Goal: Task Accomplishment & Management: Use online tool/utility

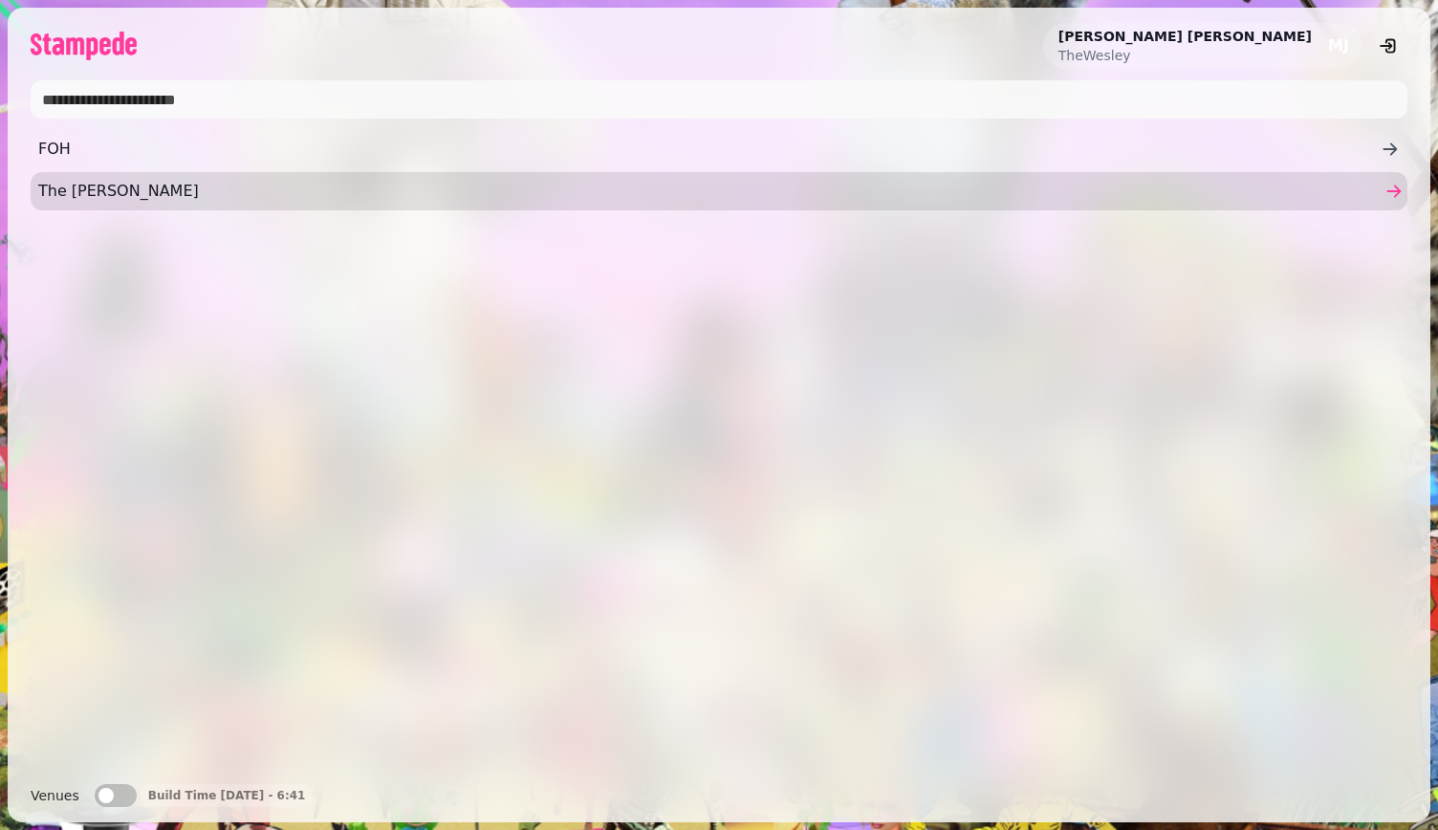
click at [356, 191] on span "The [PERSON_NAME]" at bounding box center [709, 191] width 1342 height 23
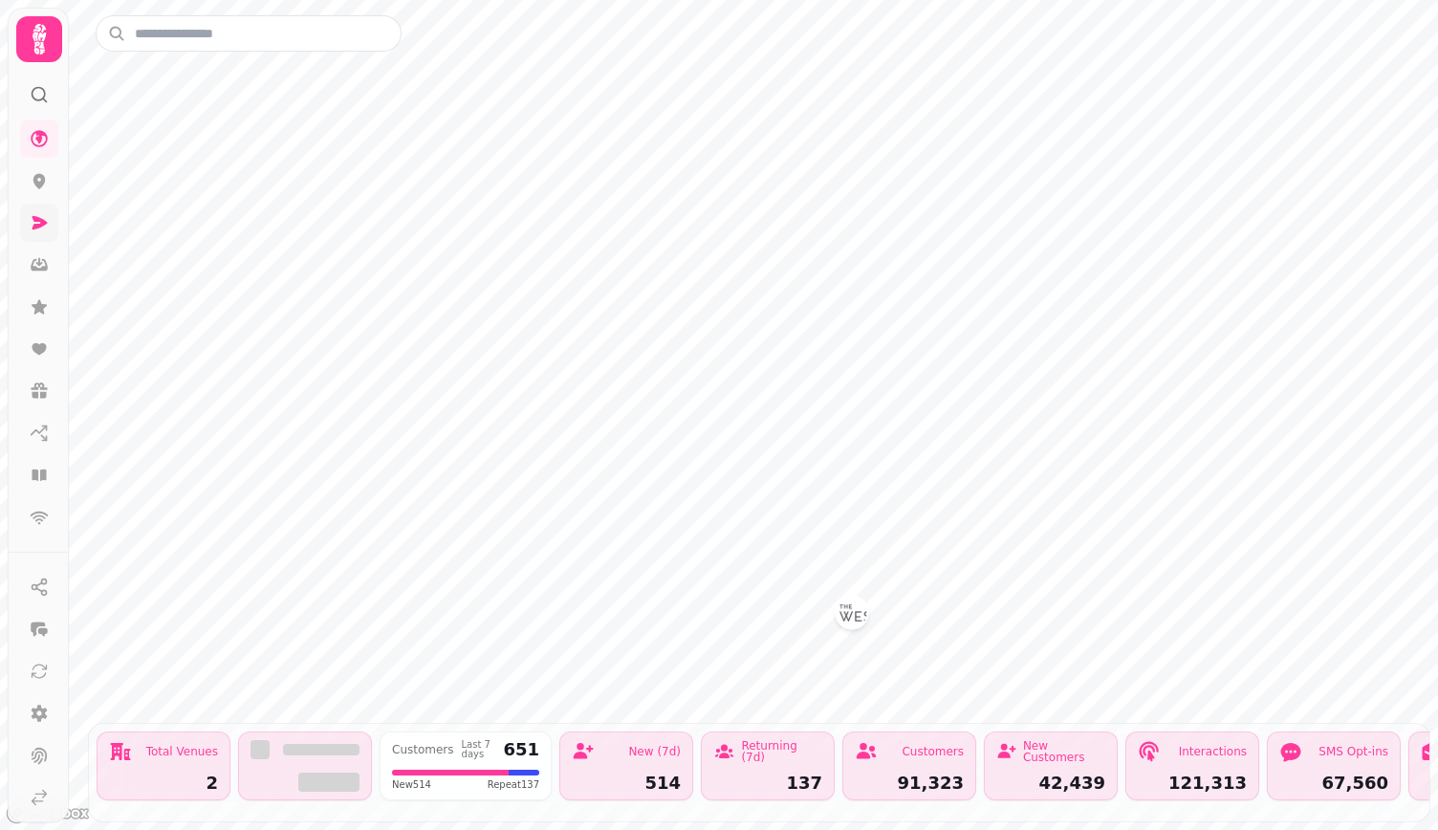
click at [44, 217] on icon at bounding box center [39, 222] width 19 height 19
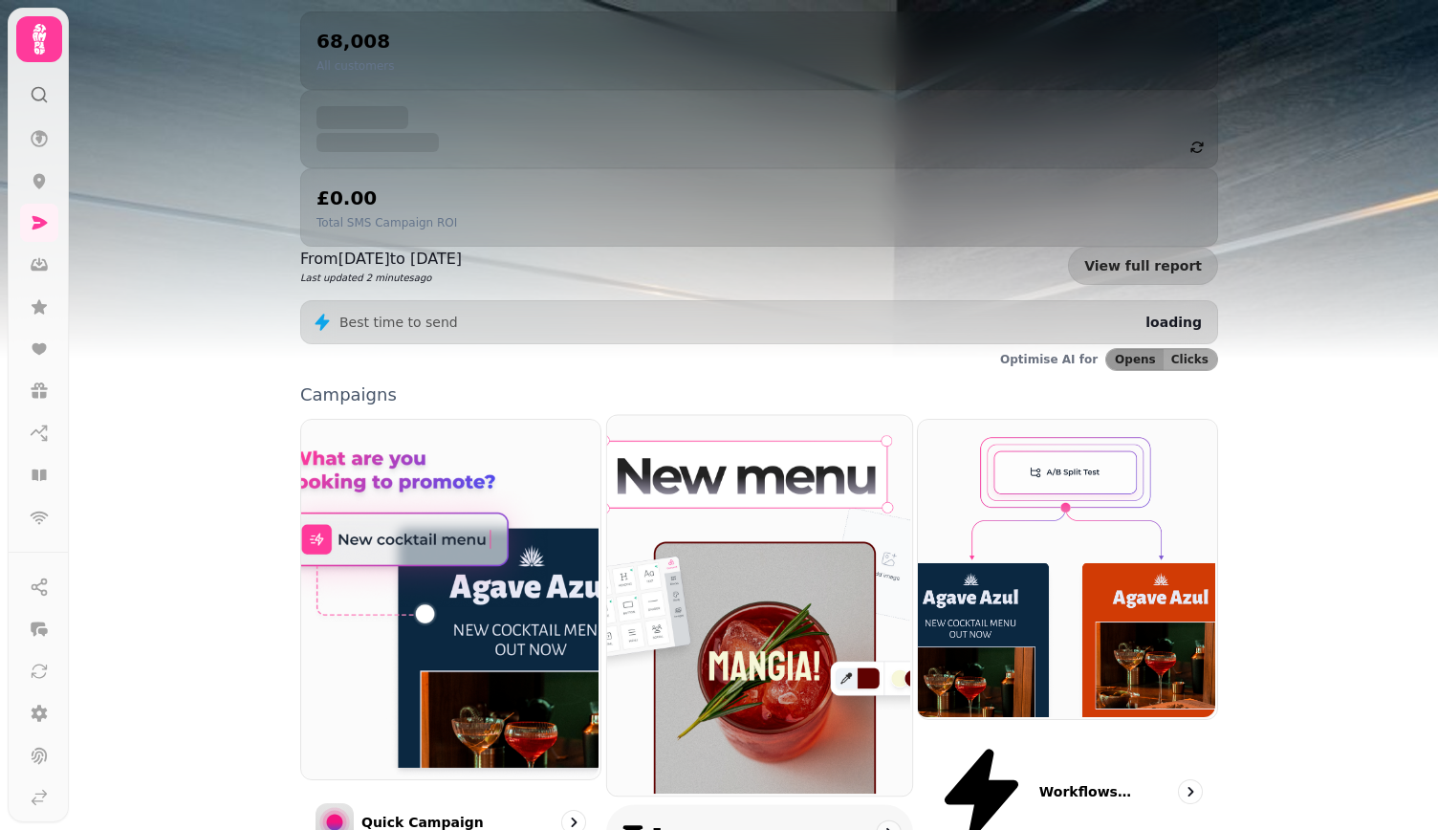
scroll to position [280, 0]
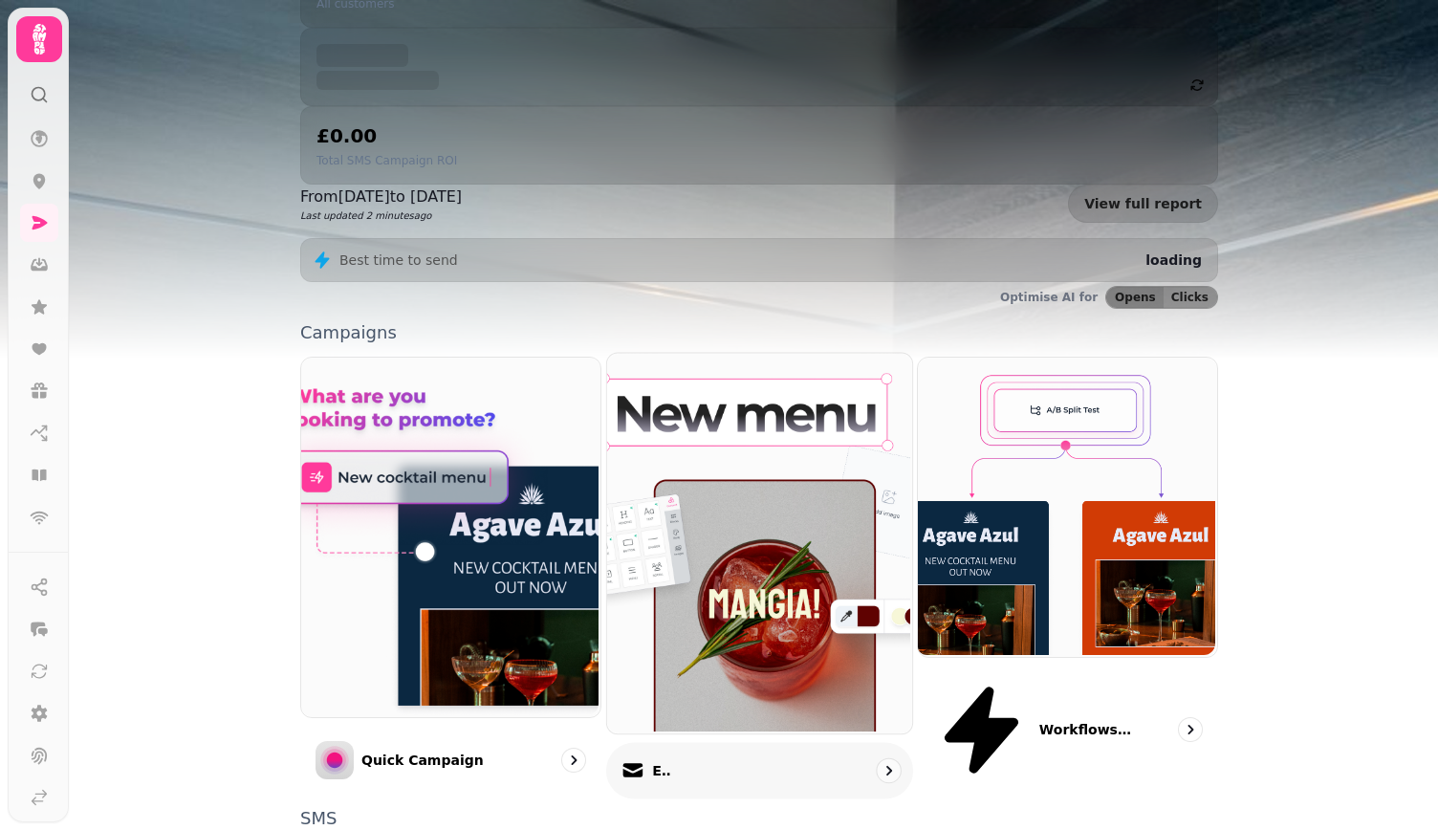
click at [802, 743] on div "Email" at bounding box center [759, 771] width 307 height 56
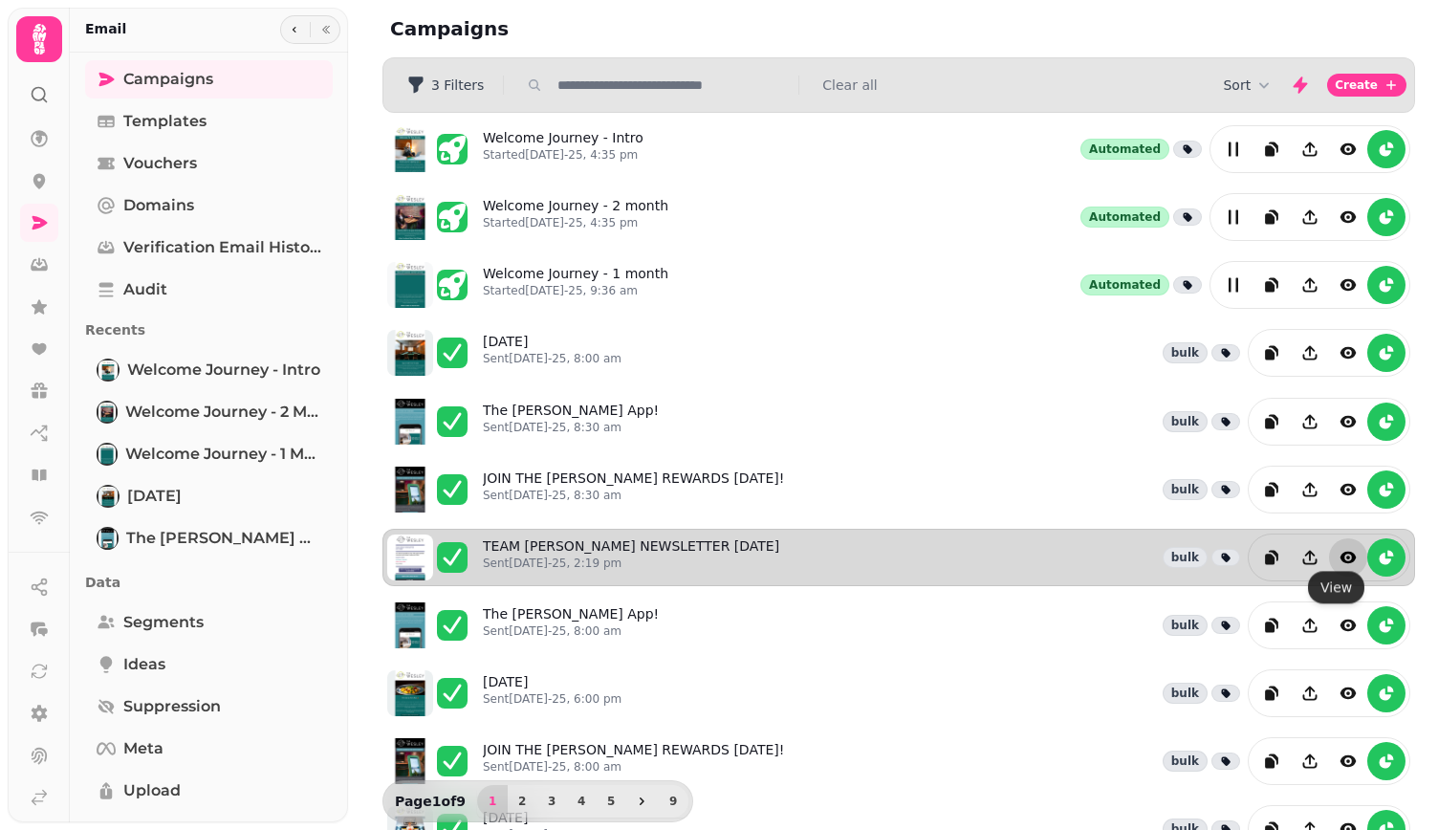
click at [1341, 552] on icon "view" at bounding box center [1349, 557] width 16 height 11
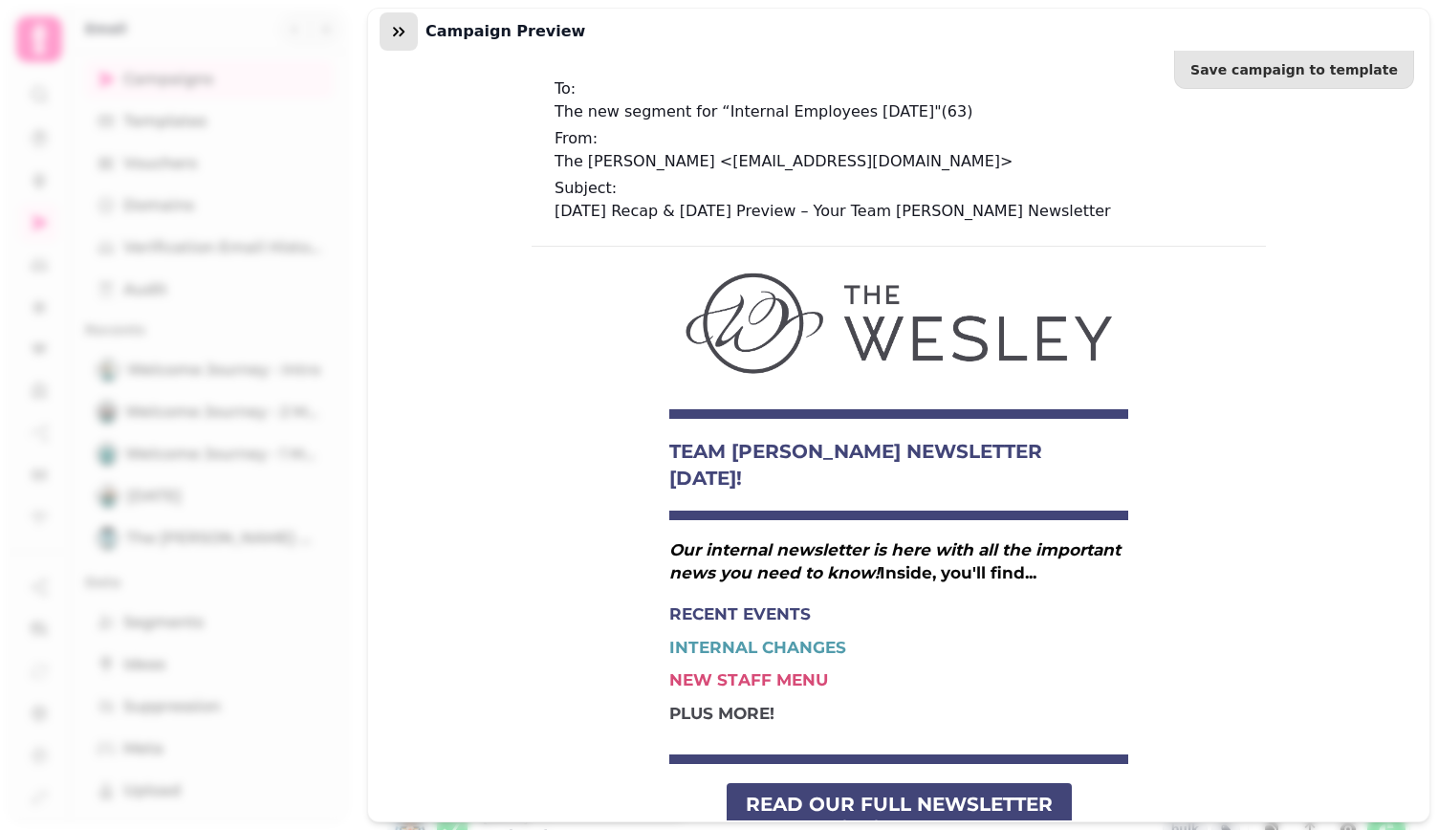
click at [417, 31] on button "button" at bounding box center [399, 31] width 38 height 38
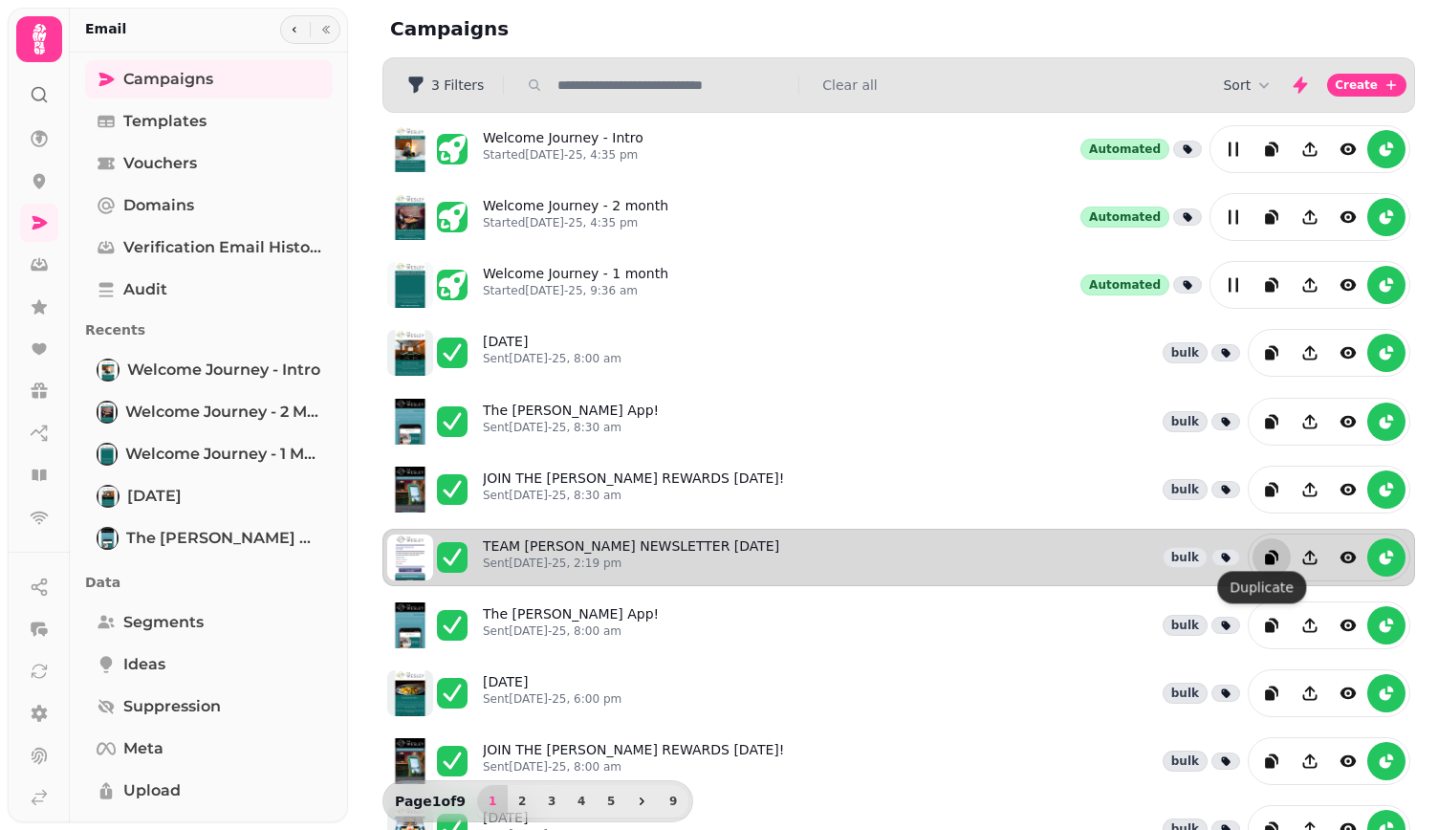
click at [1262, 548] on icon "duplicate" at bounding box center [1271, 557] width 19 height 19
